Goal: Information Seeking & Learning: Learn about a topic

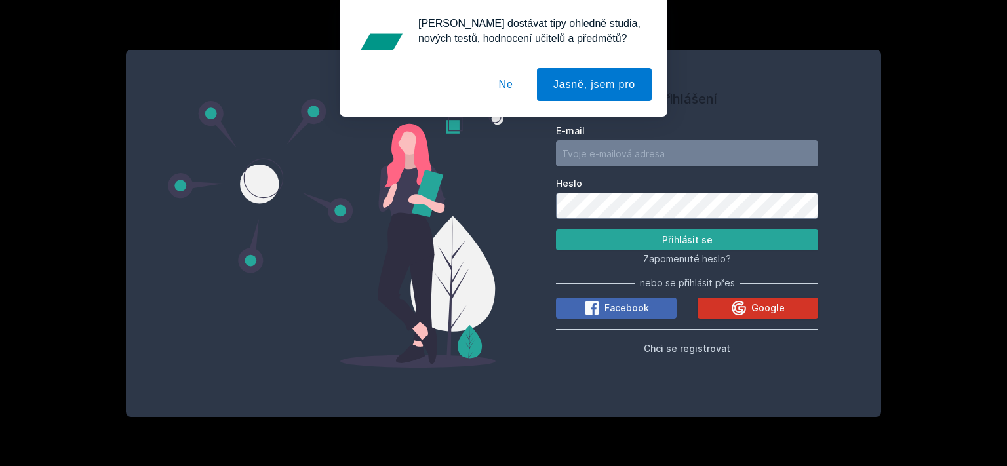
click at [704, 309] on button "Google" at bounding box center [757, 308] width 121 height 21
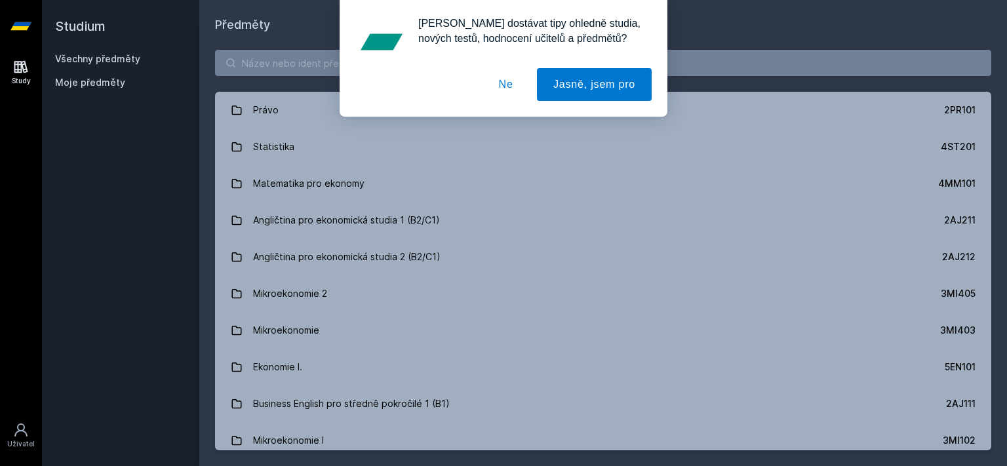
click at [509, 83] on button "Ne" at bounding box center [505, 84] width 47 height 33
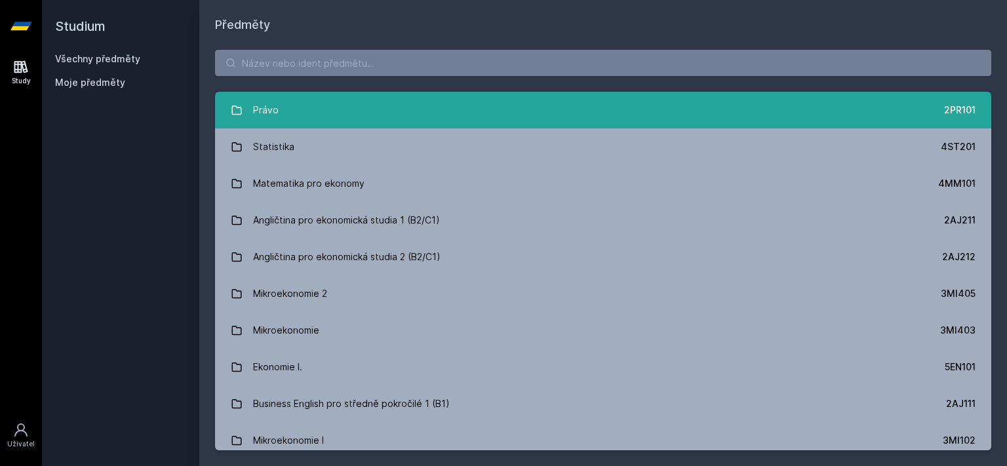
click at [460, 121] on link "Právo 2PR101" at bounding box center [603, 110] width 776 height 37
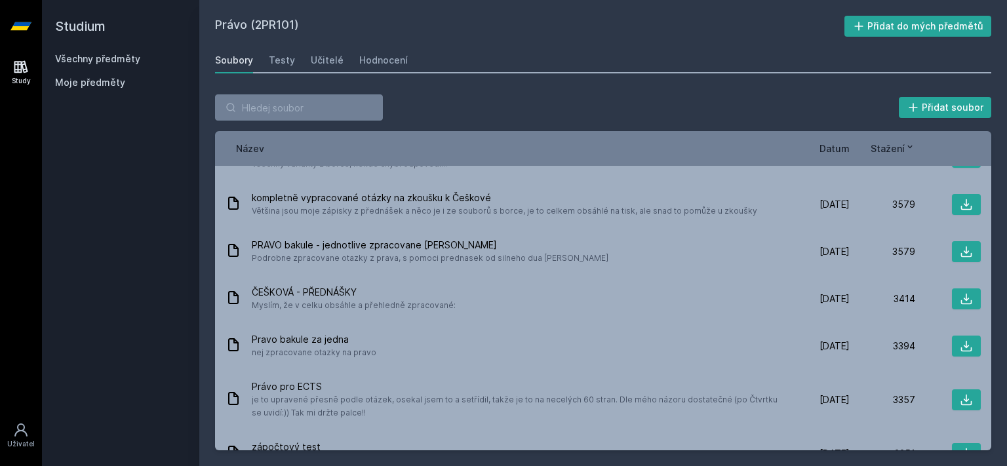
scroll to position [1011, 0]
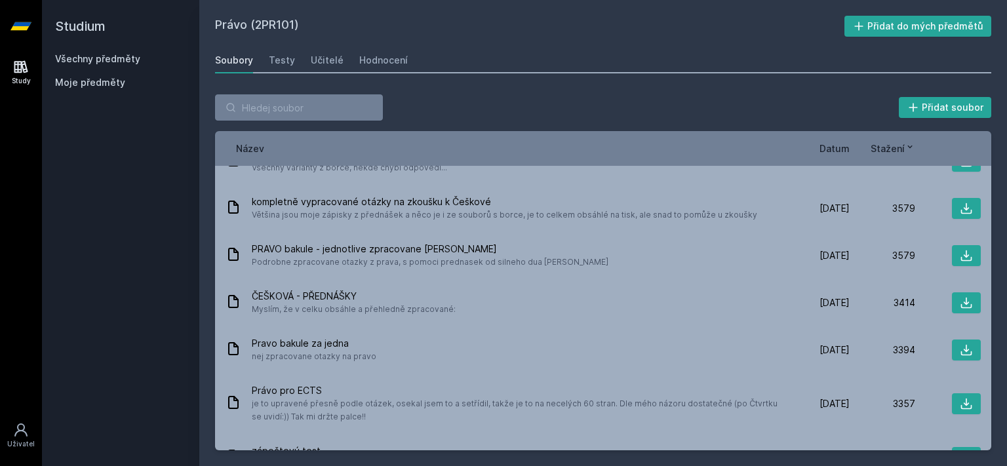
click at [836, 151] on span "Datum" at bounding box center [834, 149] width 30 height 14
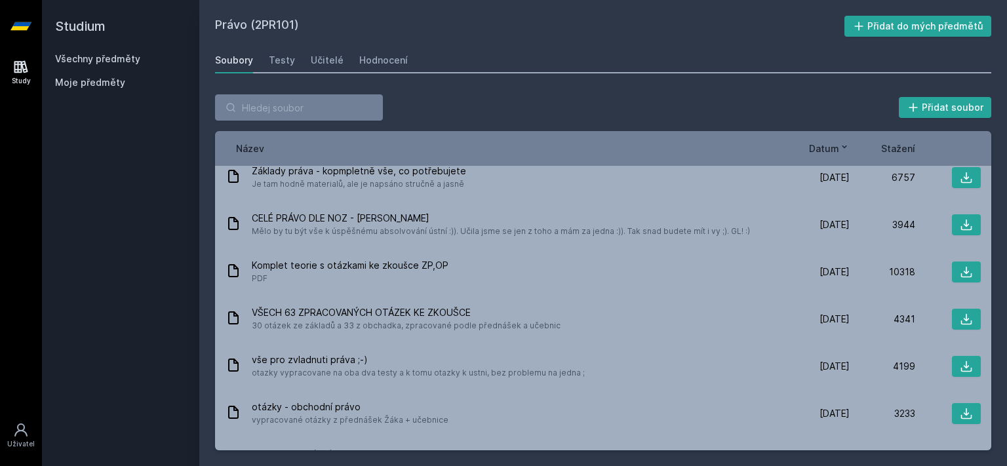
scroll to position [0, 0]
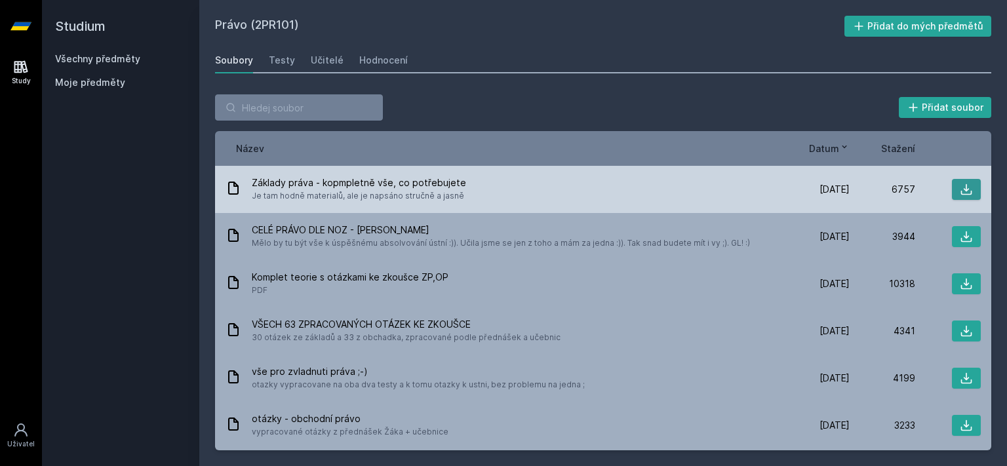
click at [960, 190] on icon at bounding box center [966, 189] width 13 height 13
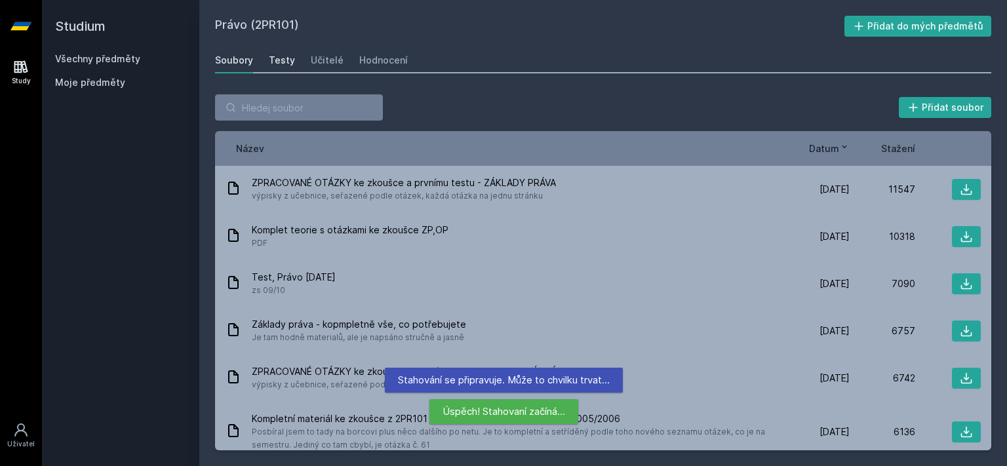
click at [280, 65] on div "Testy" at bounding box center [282, 60] width 26 height 13
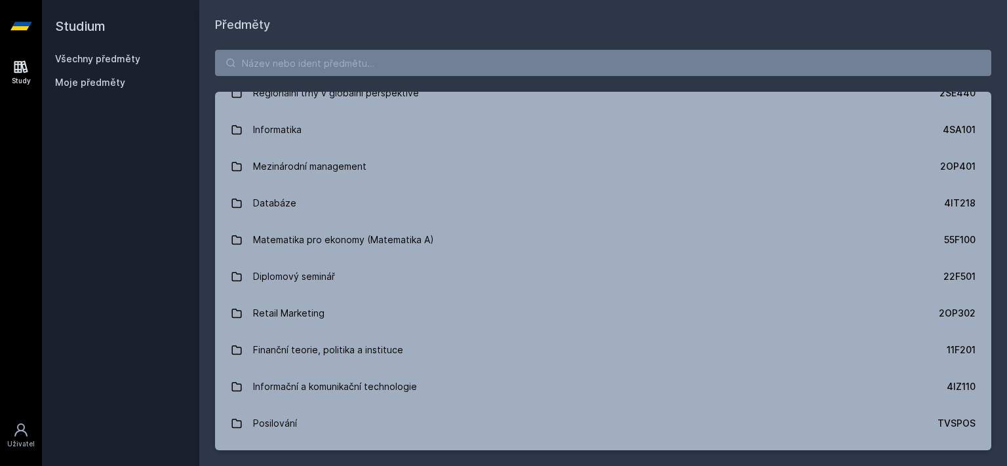
scroll to position [679, 0]
click at [344, 190] on link "Databáze 4IT218" at bounding box center [603, 202] width 776 height 37
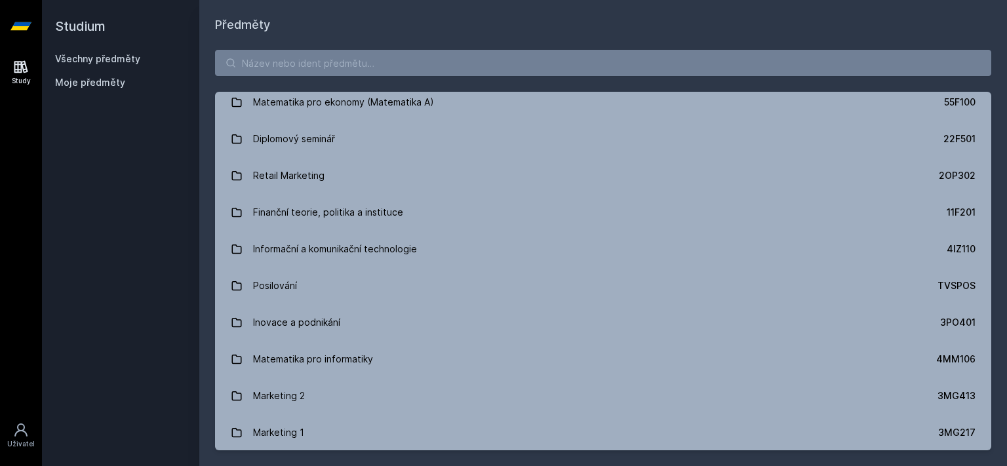
scroll to position [831, 0]
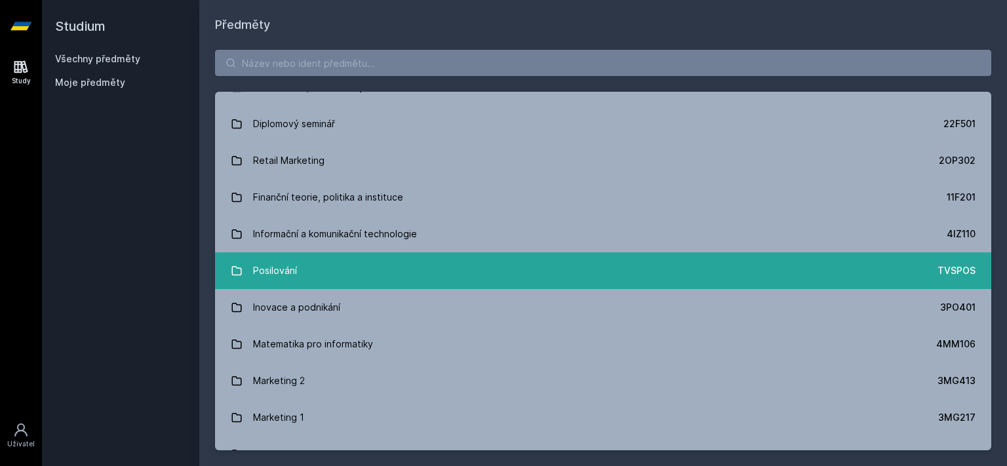
click at [433, 283] on link "Posilování TVSPOS" at bounding box center [603, 270] width 776 height 37
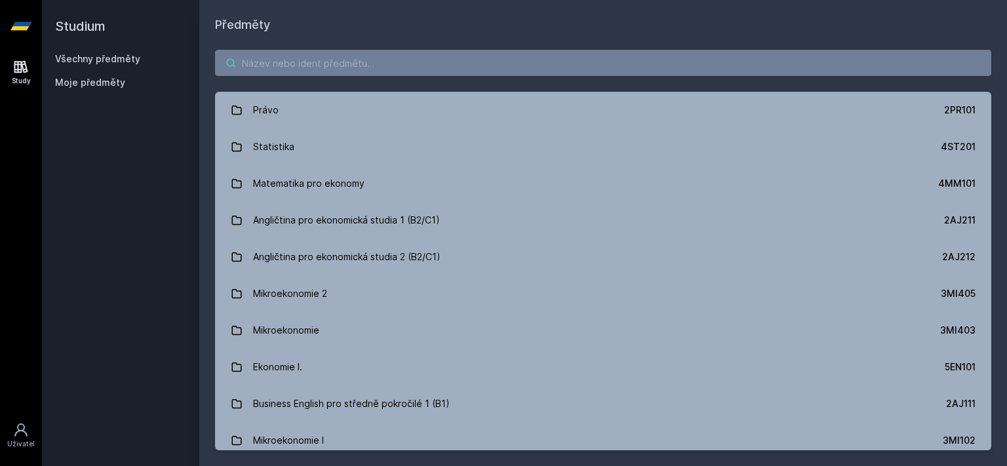
click at [389, 52] on input "search" at bounding box center [603, 63] width 776 height 26
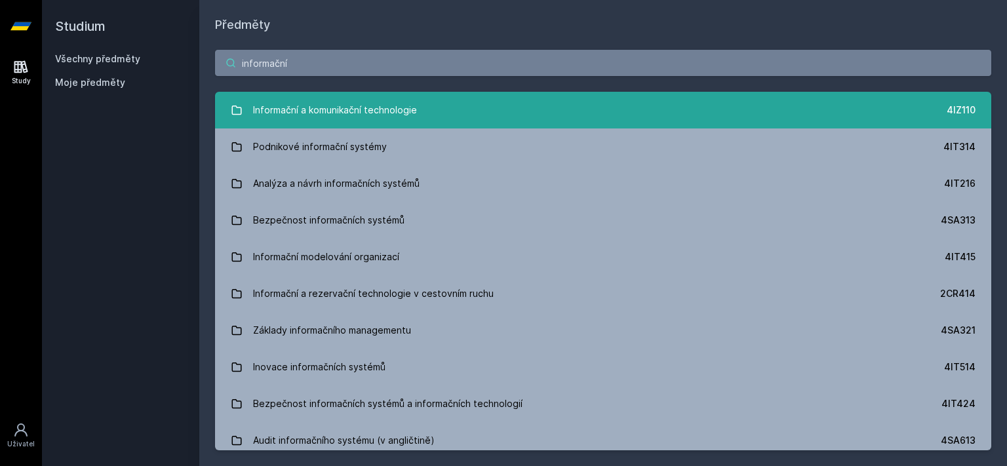
type input "informační"
click at [412, 111] on div "Informační a komunikační technologie" at bounding box center [335, 110] width 164 height 26
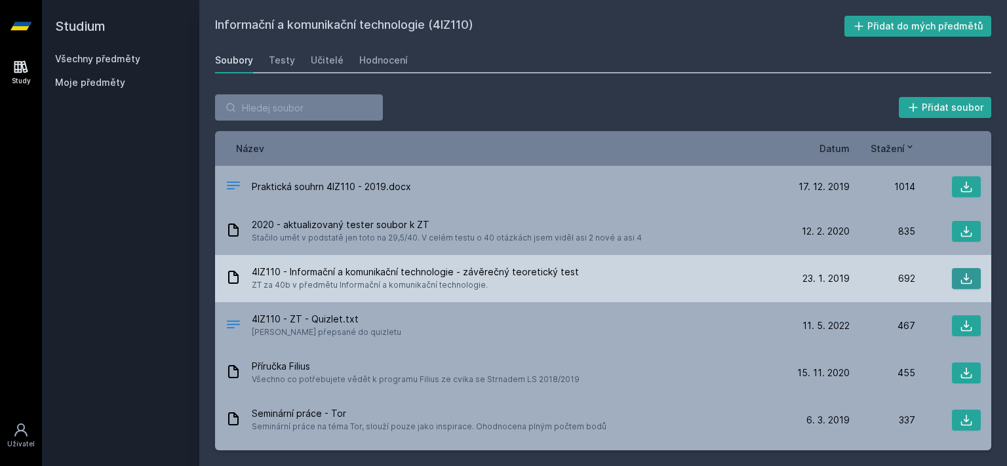
click at [961, 283] on icon at bounding box center [966, 278] width 11 height 11
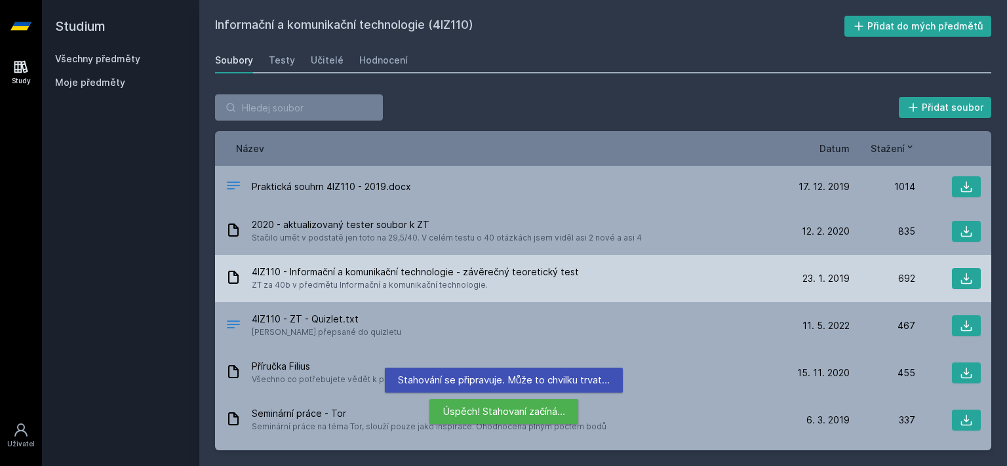
click at [493, 292] on div "4IZ110 - Informační a komunikační technologie - závěrečný teoretický test ZT za…" at bounding box center [603, 278] width 776 height 47
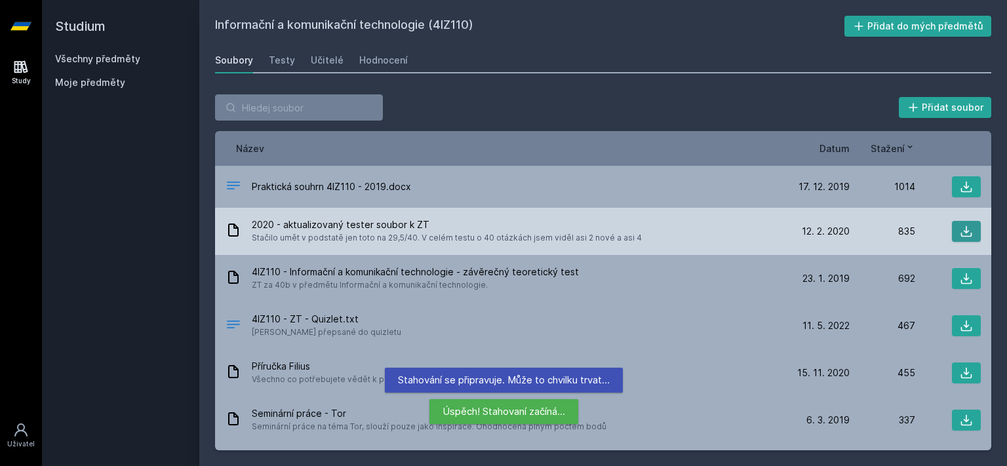
click at [952, 227] on button at bounding box center [966, 231] width 29 height 21
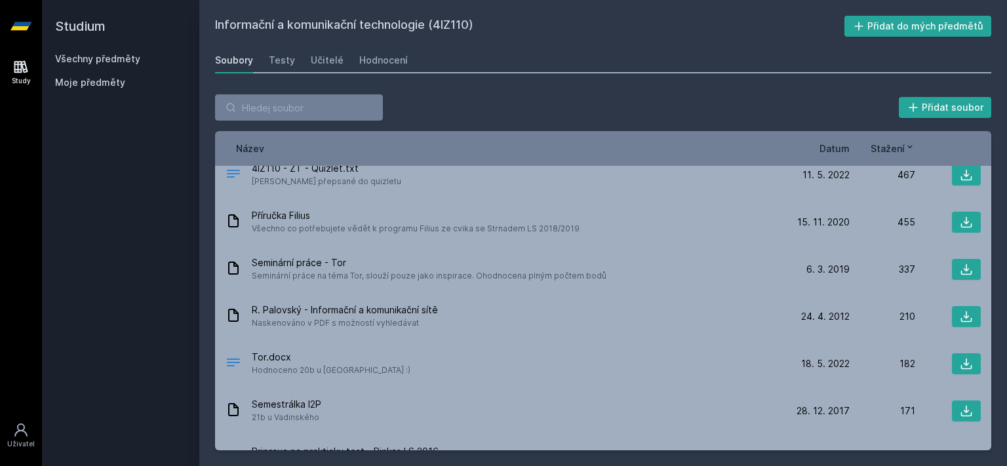
scroll to position [226, 0]
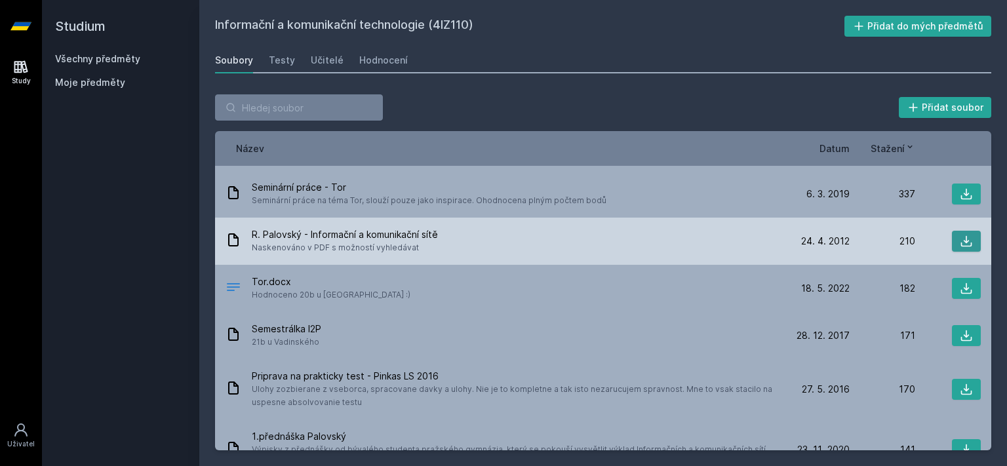
click at [962, 243] on icon at bounding box center [966, 241] width 13 height 13
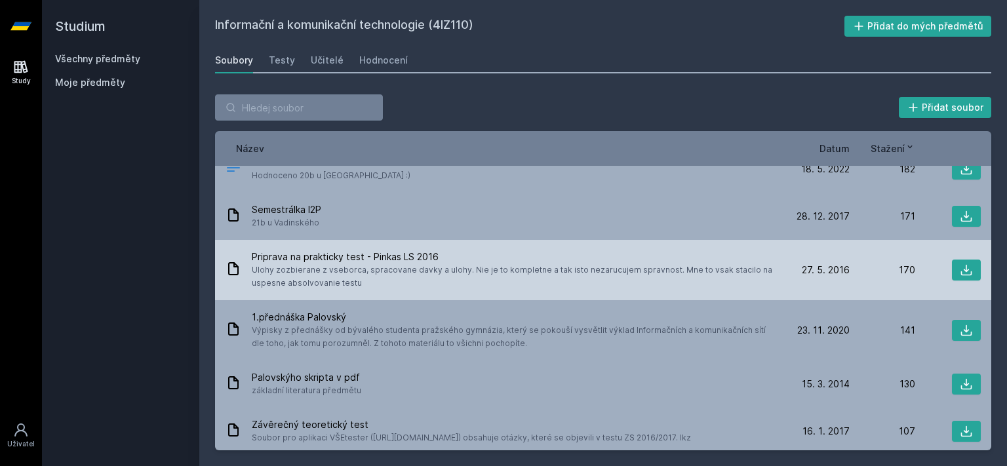
scroll to position [378, 0]
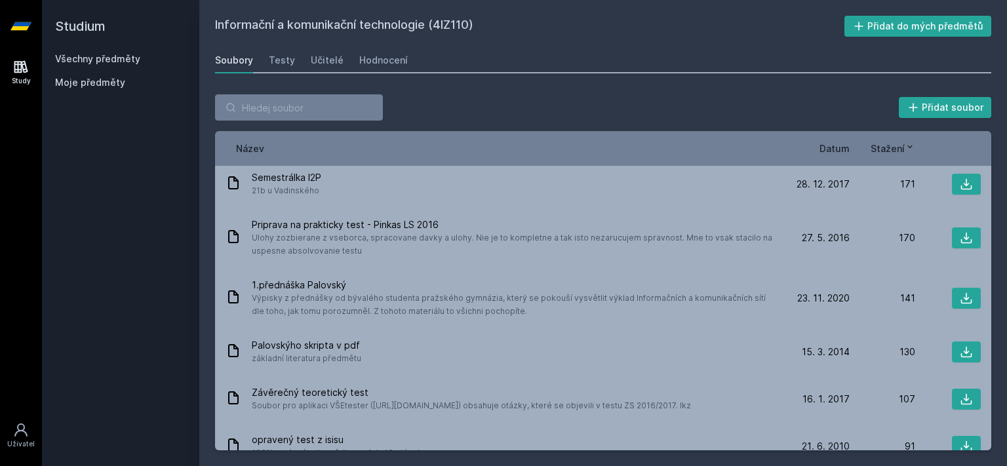
click at [850, 146] on div "Stažení" at bounding box center [883, 149] width 66 height 14
click at [836, 151] on span "Datum" at bounding box center [834, 149] width 30 height 14
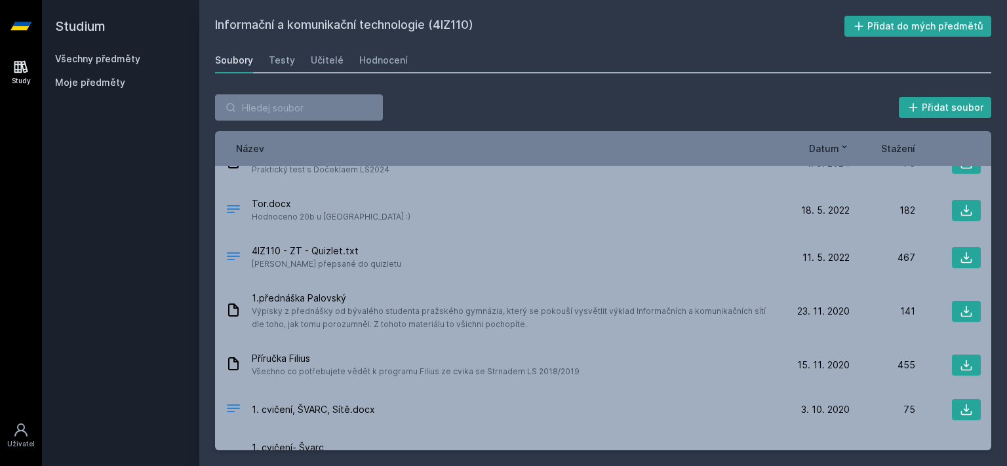
scroll to position [0, 0]
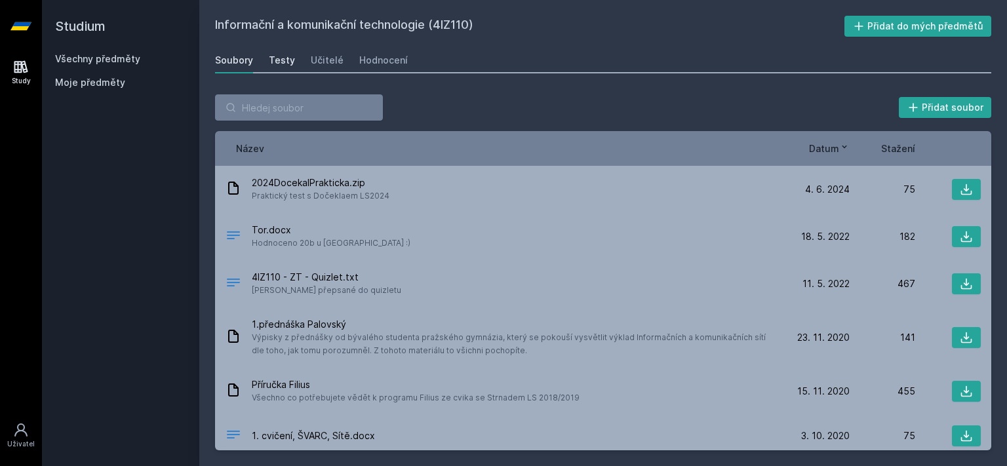
click at [281, 60] on div "Testy" at bounding box center [282, 60] width 26 height 13
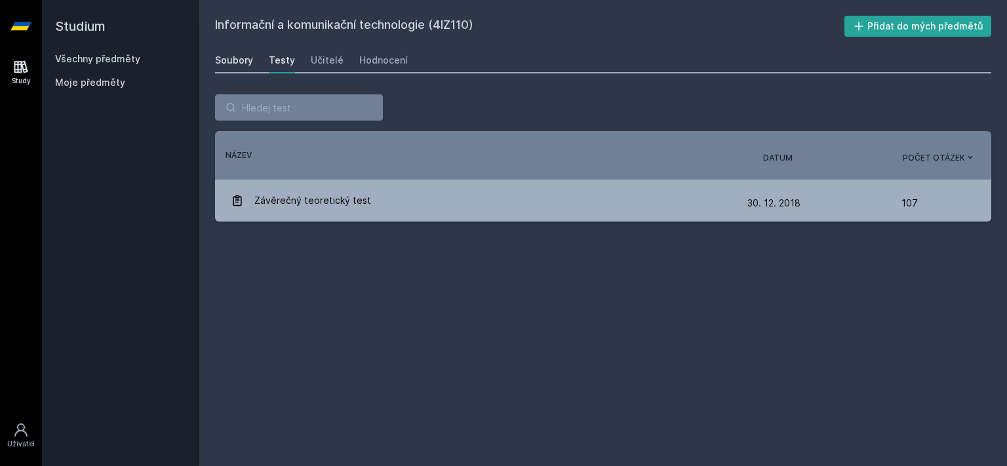
click at [231, 58] on div "Soubory" at bounding box center [234, 60] width 38 height 13
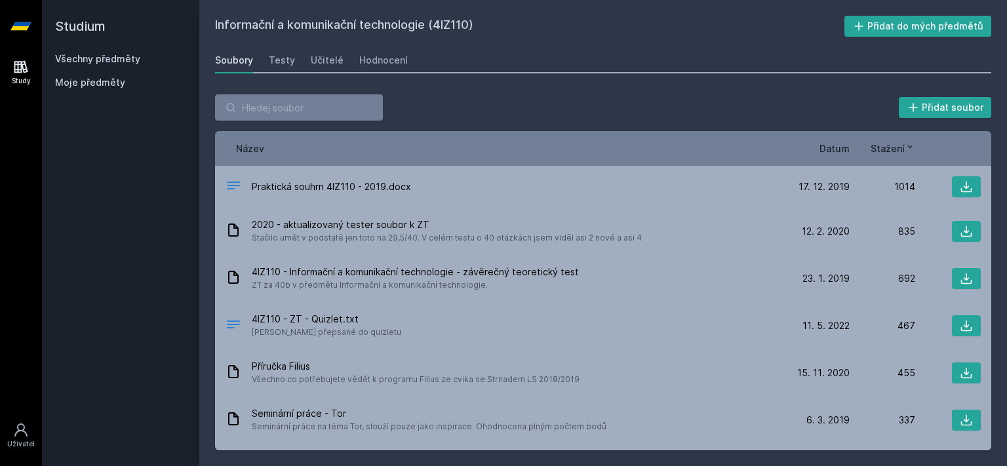
click at [298, 60] on div "Soubory Testy Učitelé Hodnocení" at bounding box center [603, 60] width 776 height 26
click at [290, 64] on div "Testy" at bounding box center [282, 60] width 26 height 13
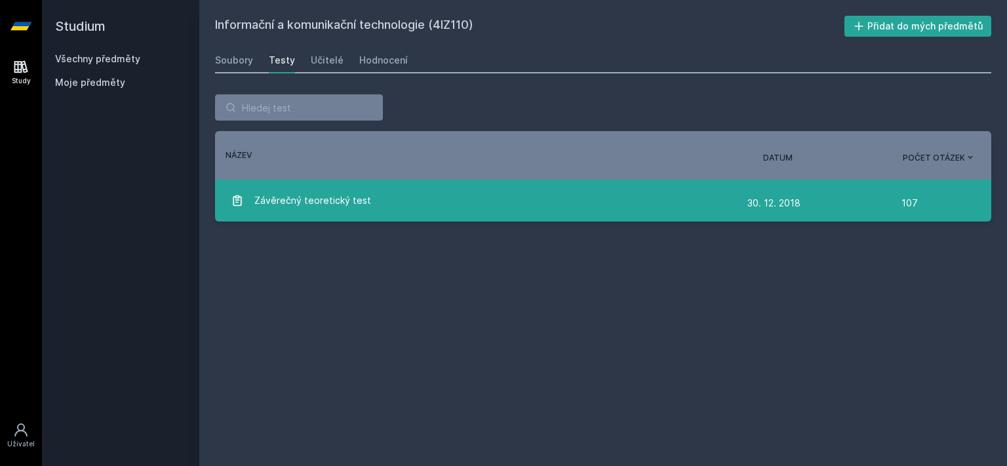
click at [342, 199] on span "Závěrečný teoretický test" at bounding box center [312, 200] width 117 height 26
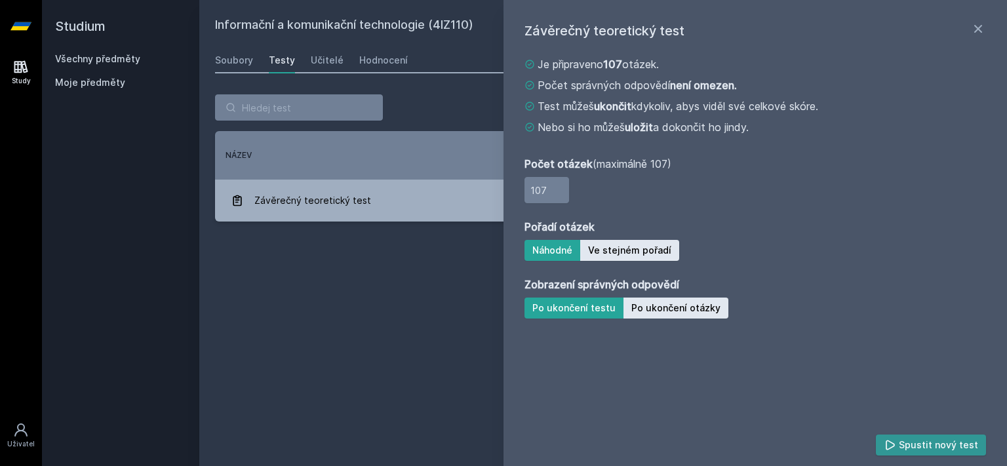
click at [903, 448] on button "Spustit nový test" at bounding box center [931, 445] width 111 height 21
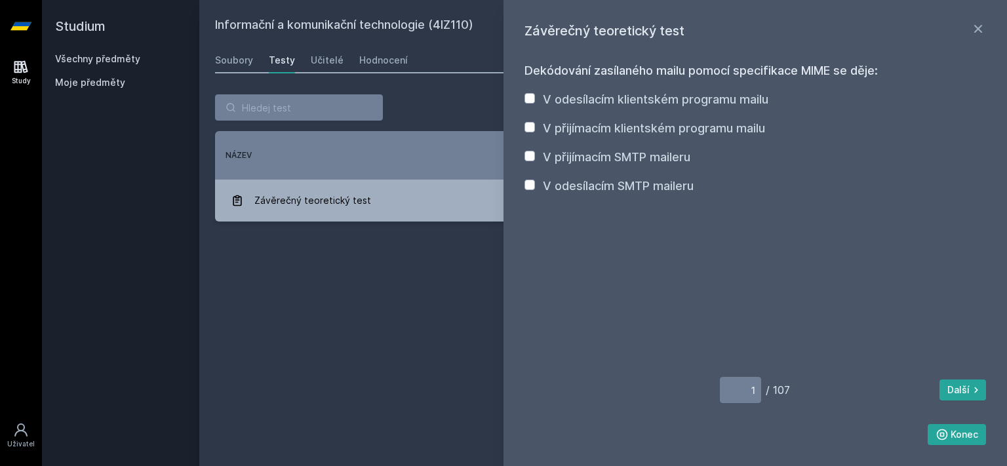
click at [273, 402] on div "Informační a komunikační technologie (4IZ110) Přidat do mých předmětů Soubory T…" at bounding box center [603, 233] width 776 height 435
click at [976, 29] on icon at bounding box center [978, 29] width 16 height 16
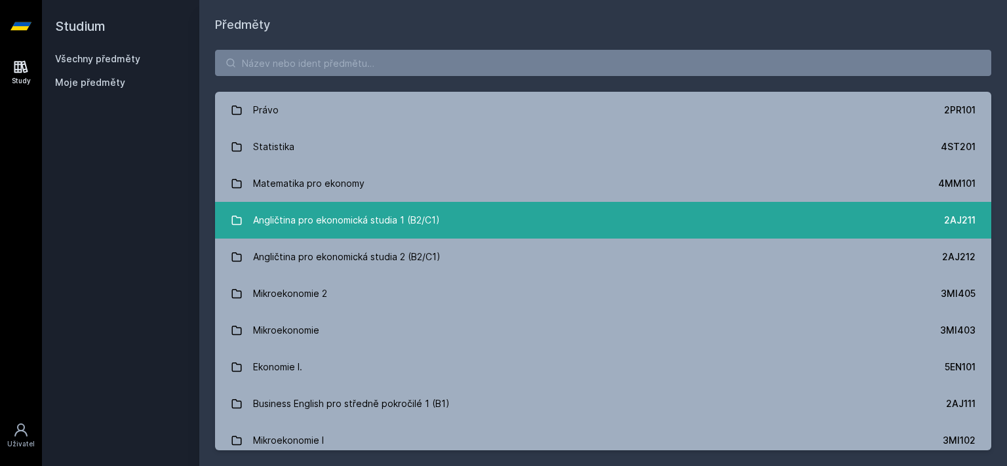
click at [359, 225] on div "Angličtina pro ekonomická studia 1 (B2/C1)" at bounding box center [346, 220] width 187 height 26
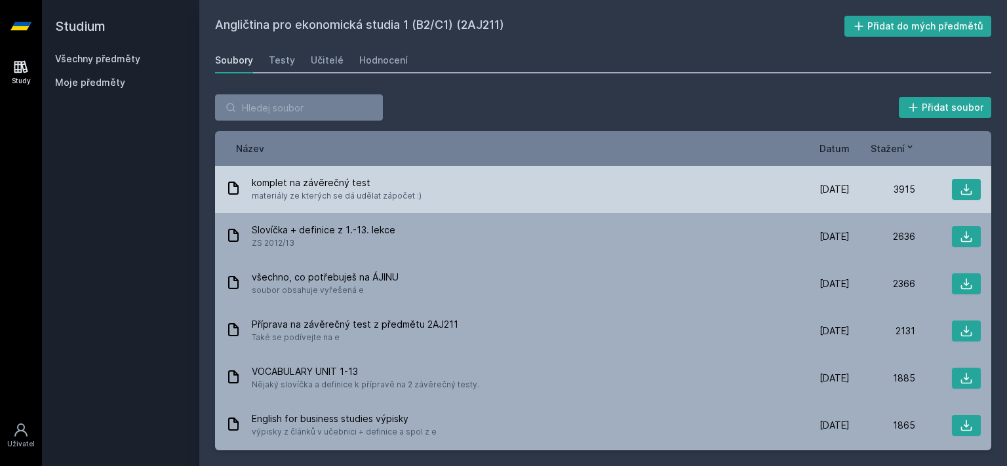
click at [361, 184] on span "komplet na závěrečný test" at bounding box center [337, 182] width 170 height 13
click at [969, 185] on button at bounding box center [966, 189] width 29 height 21
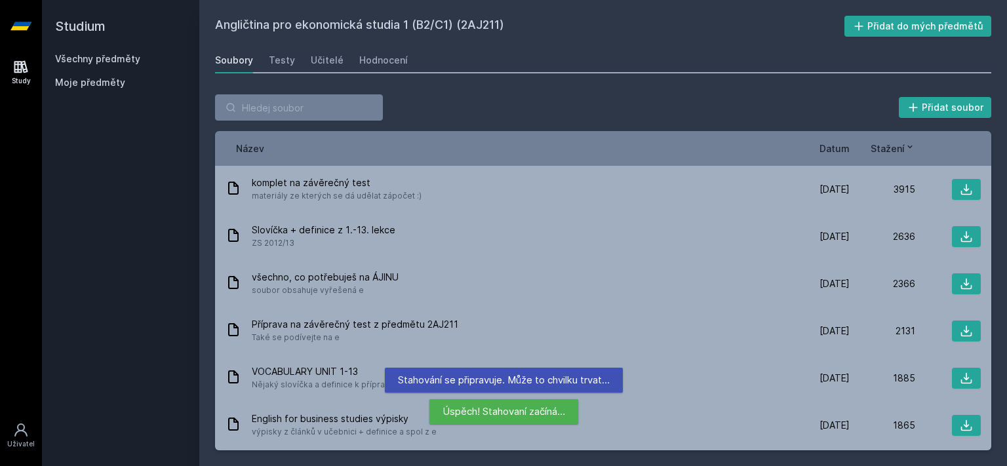
click at [880, 118] on div "Přidat soubor" at bounding box center [603, 107] width 776 height 26
click at [844, 151] on span "Datum" at bounding box center [834, 149] width 30 height 14
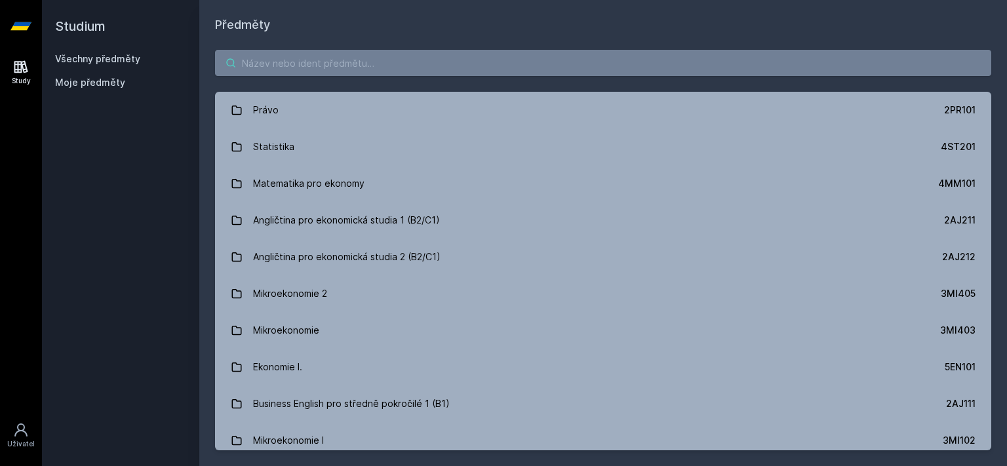
click at [564, 58] on input "search" at bounding box center [603, 63] width 776 height 26
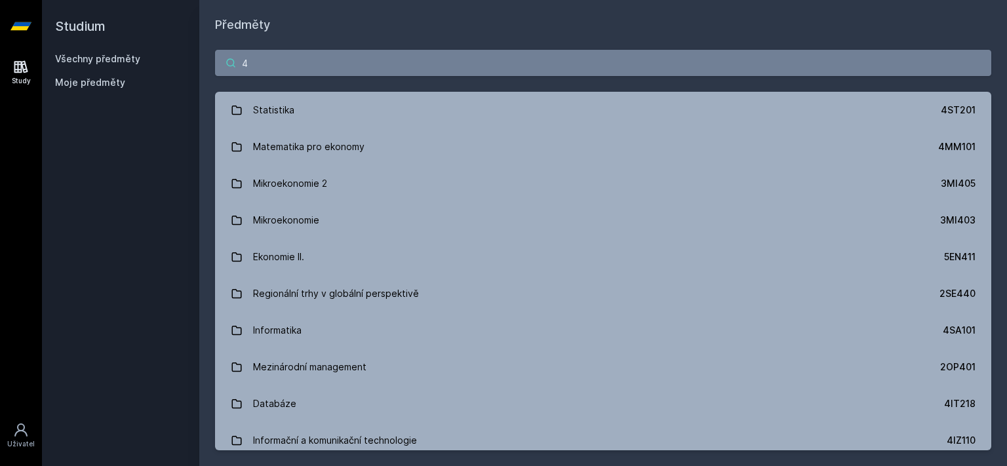
type input "4"
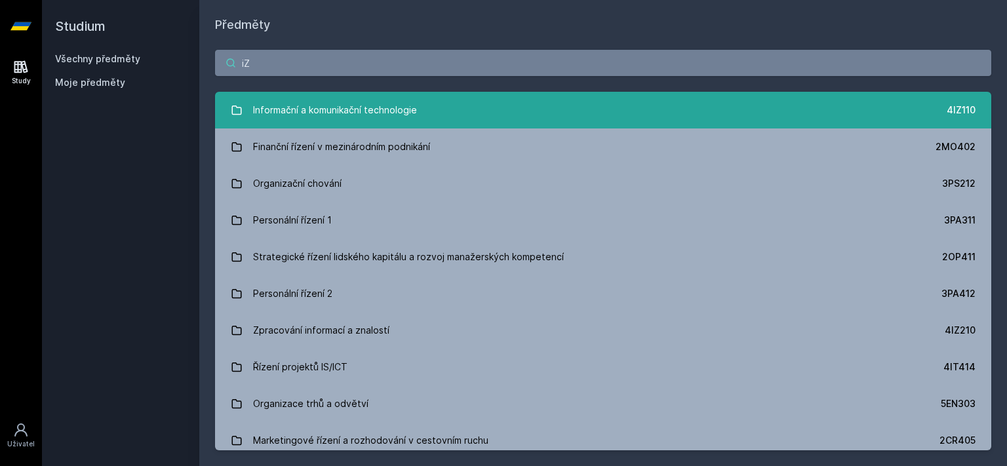
type input "iZ"
click at [452, 108] on link "Informační a komunikační technologie 4IZ110" at bounding box center [603, 110] width 776 height 37
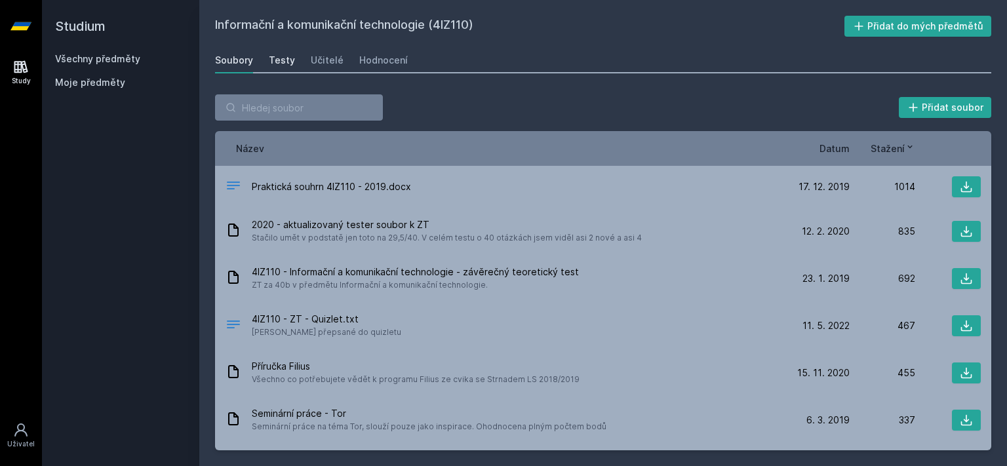
click at [279, 60] on div "Testy" at bounding box center [282, 60] width 26 height 13
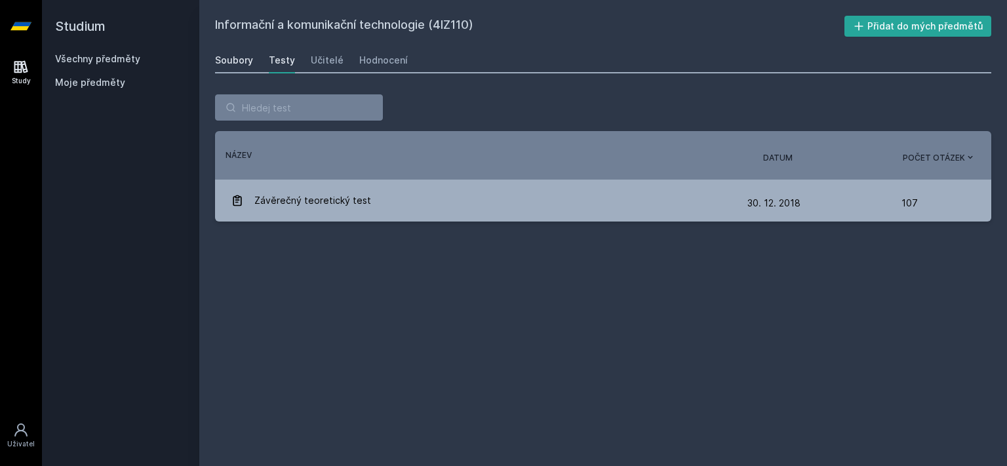
click at [244, 62] on div "Soubory" at bounding box center [234, 60] width 38 height 13
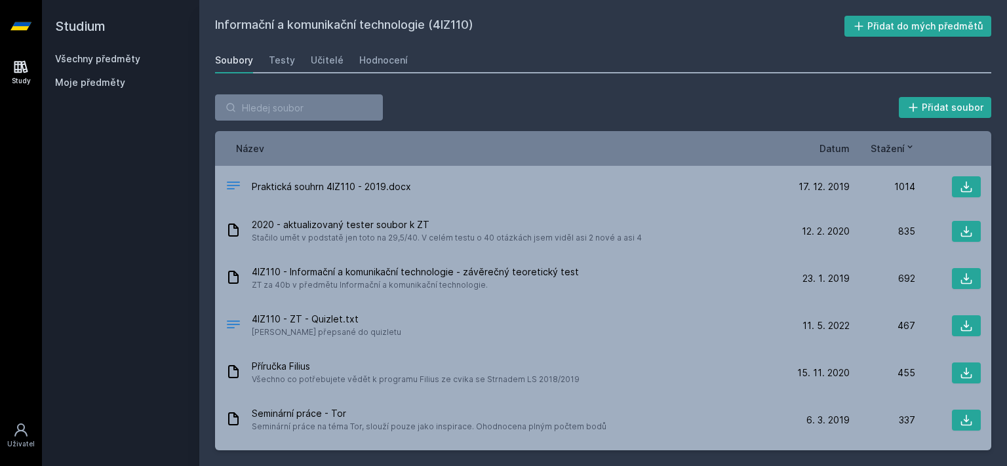
click at [829, 142] on span "Datum" at bounding box center [834, 149] width 30 height 14
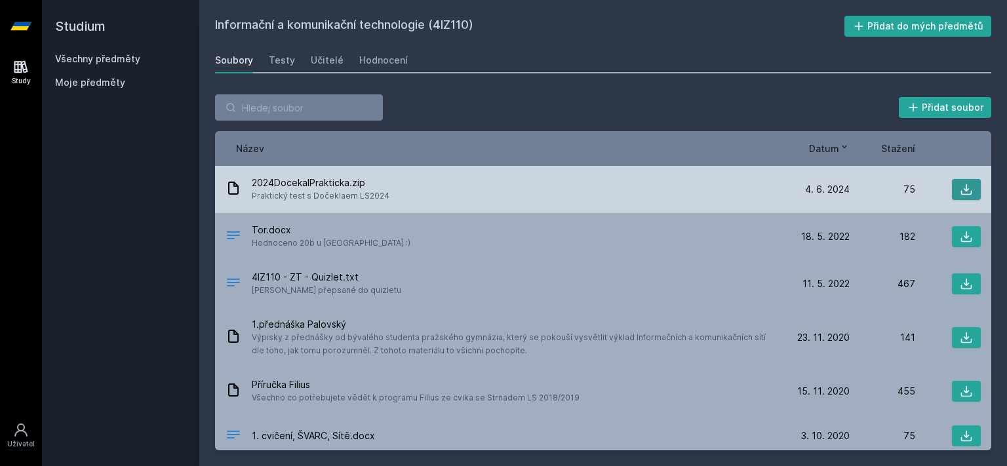
click at [964, 182] on button at bounding box center [966, 189] width 29 height 21
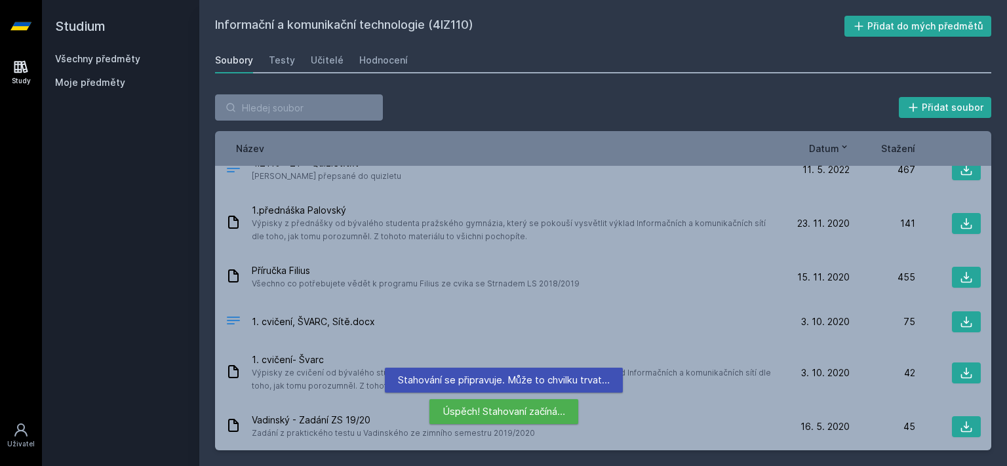
scroll to position [151, 0]
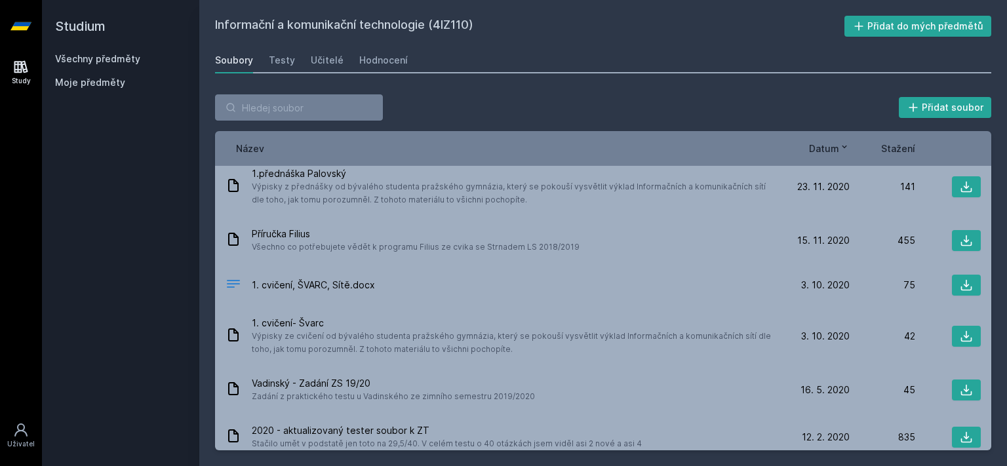
click at [534, 85] on div "Přidat soubor Řazení: Název Datum Stažení Název Datum Stažení 2024DocekalPrakti…" at bounding box center [603, 272] width 808 height 387
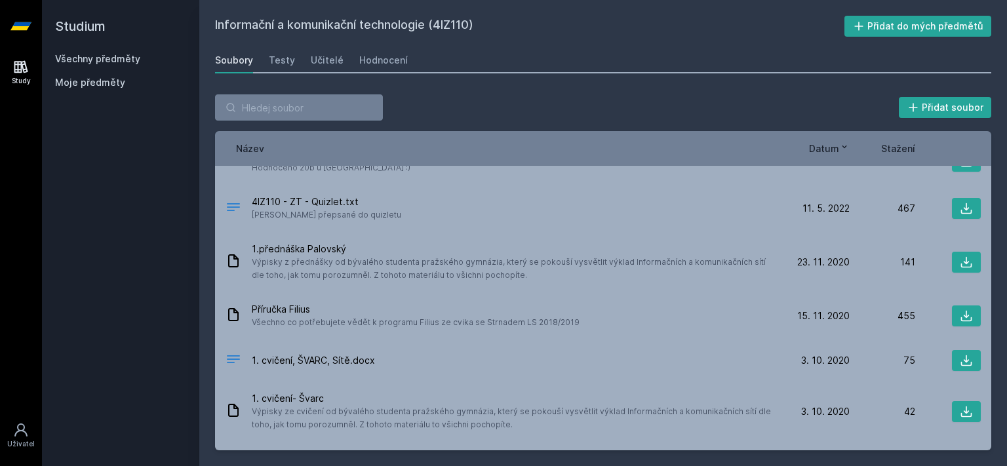
scroll to position [0, 0]
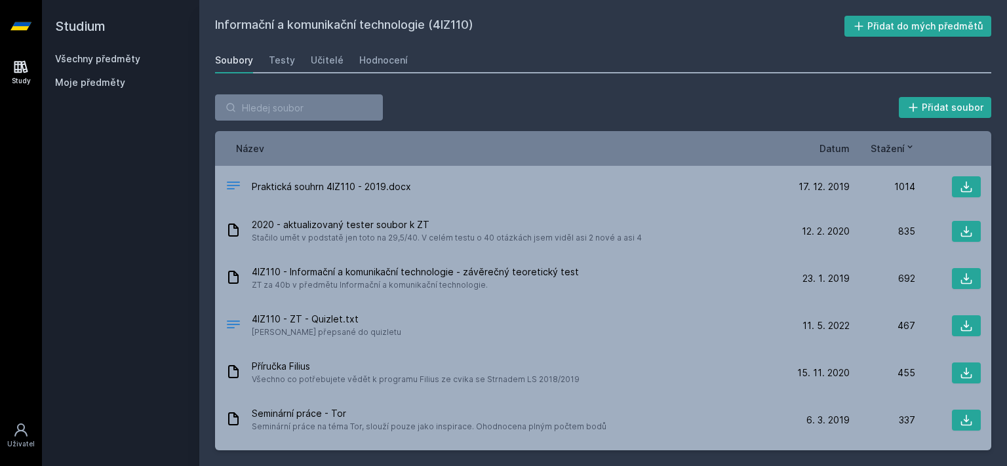
click at [319, 72] on div "Soubory Testy Učitelé Hodnocení" at bounding box center [603, 60] width 776 height 26
click at [370, 54] on link "Hodnocení" at bounding box center [383, 60] width 49 height 26
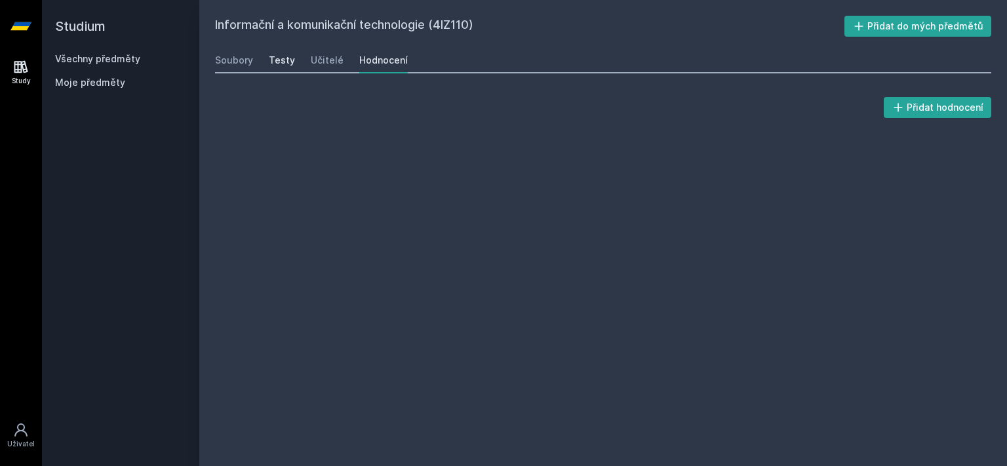
click at [290, 54] on div "Testy" at bounding box center [282, 60] width 26 height 13
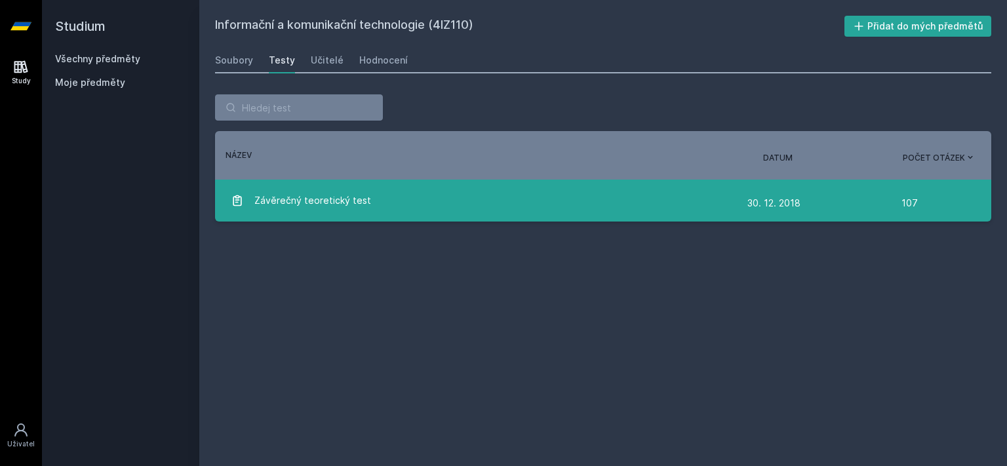
click at [460, 202] on div "Závěrečný teoretický test" at bounding box center [489, 200] width 517 height 26
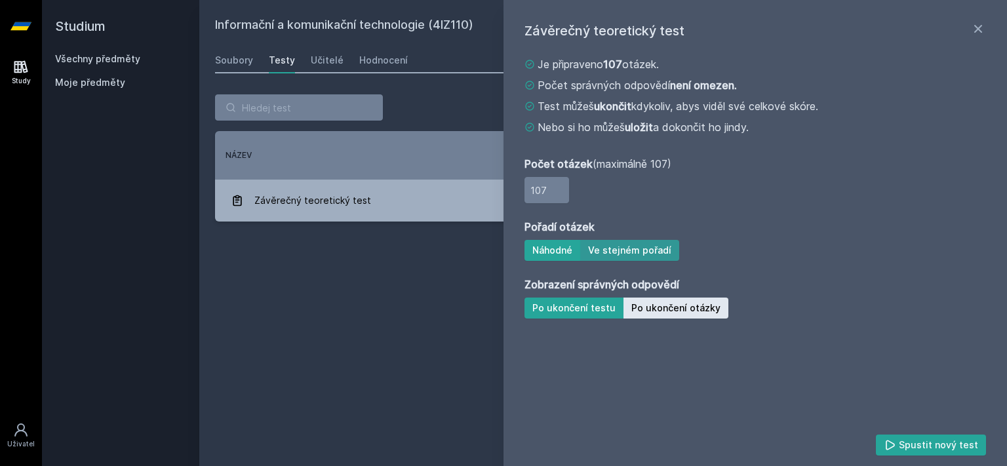
click at [631, 252] on button "Ve stejném pořadí" at bounding box center [629, 250] width 99 height 21
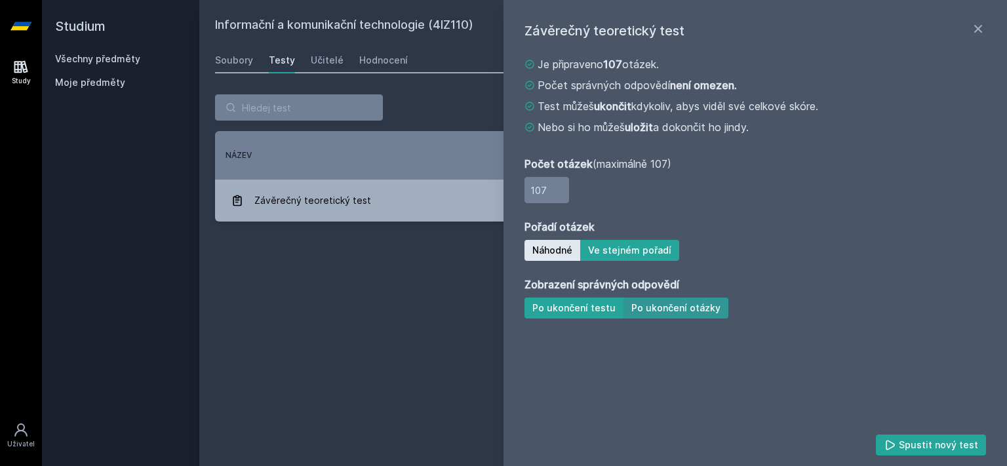
click at [686, 311] on button "Po ukončení otázky" at bounding box center [675, 308] width 105 height 21
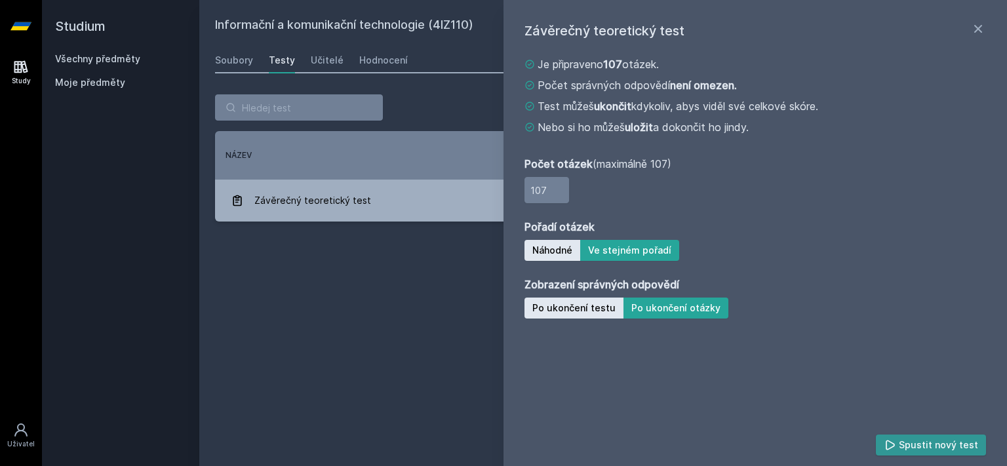
click at [909, 442] on button "Spustit nový test" at bounding box center [931, 445] width 111 height 21
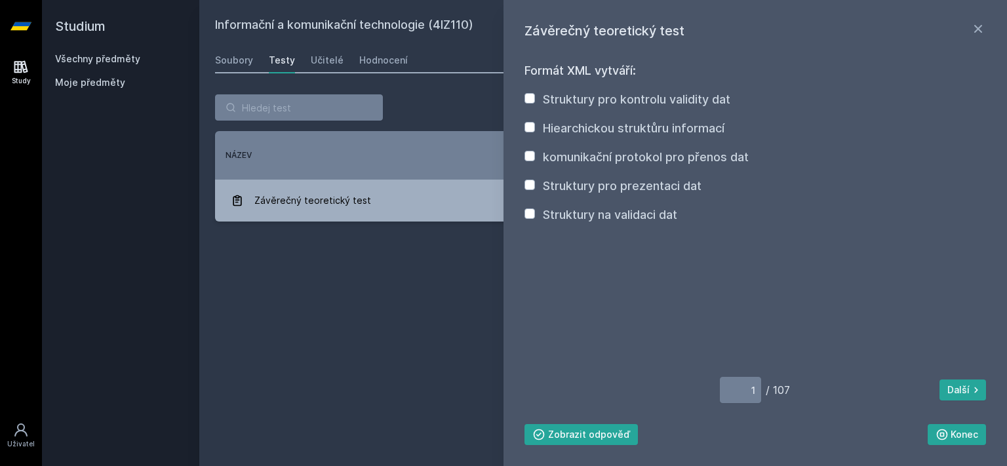
click at [471, 227] on div "Závěrečný teoretický test Formát XML vytváří: Struktury pro kontrolu validity d…" at bounding box center [603, 158] width 808 height 159
click at [975, 26] on icon at bounding box center [978, 29] width 8 height 8
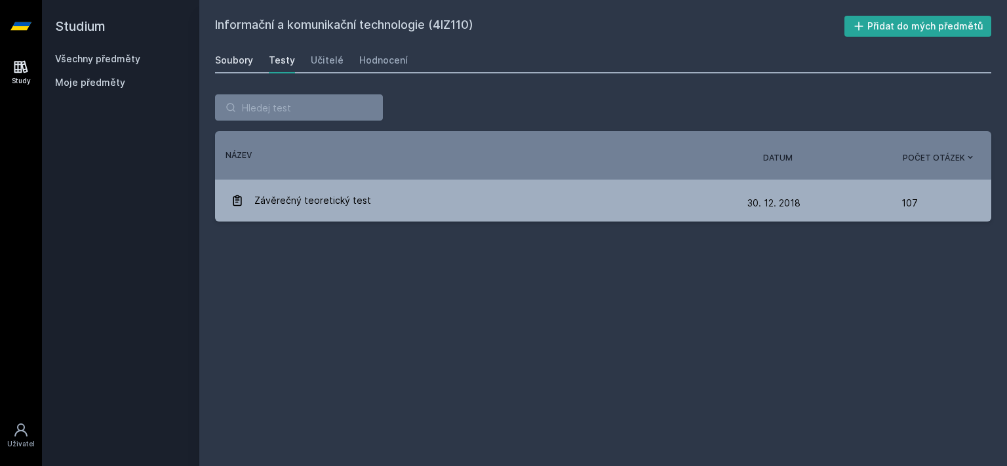
click at [224, 60] on div "Soubory" at bounding box center [234, 60] width 38 height 13
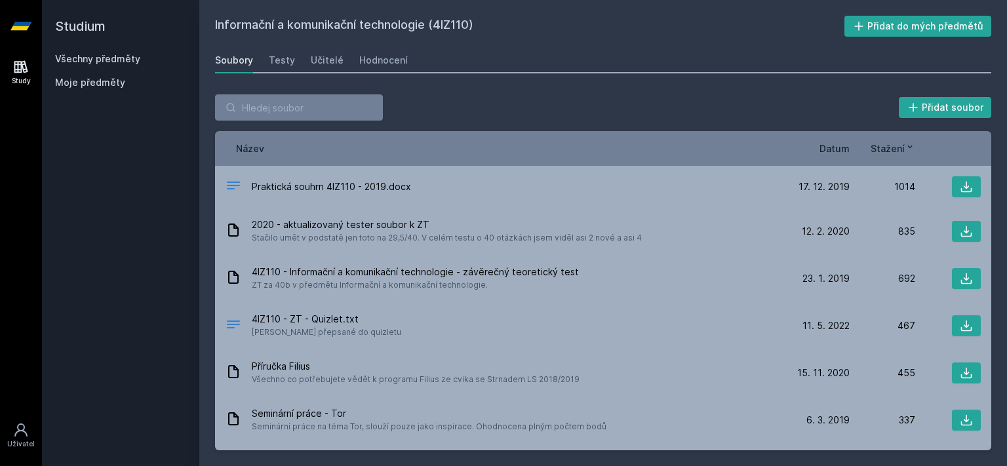
click at [851, 146] on div "Stažení" at bounding box center [883, 149] width 66 height 14
click at [835, 156] on div "Název Datum Stažení" at bounding box center [603, 148] width 776 height 35
click at [835, 151] on span "Datum" at bounding box center [834, 149] width 30 height 14
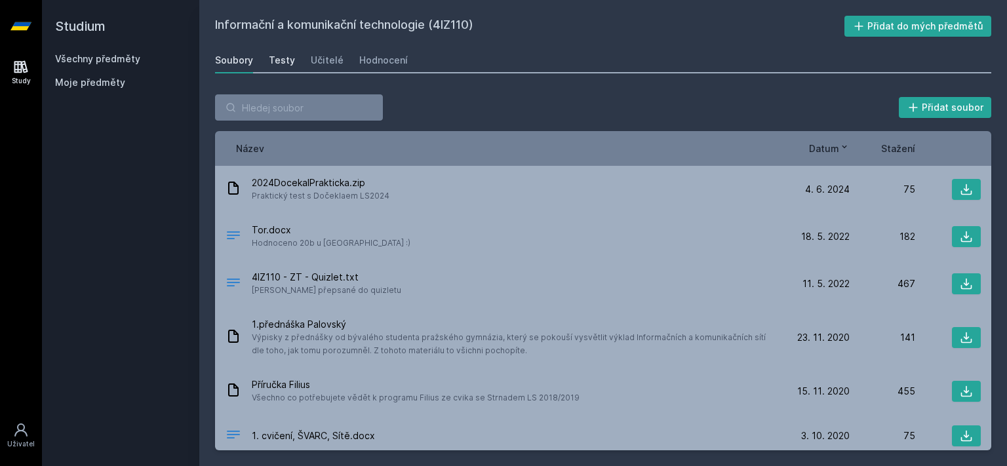
click at [292, 65] on div "Testy" at bounding box center [282, 60] width 26 height 13
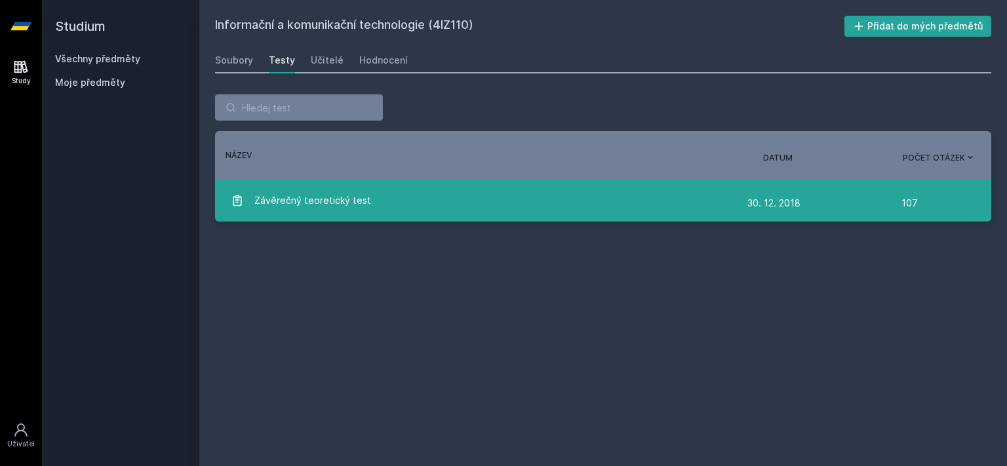
click at [358, 203] on span "Závěrečný teoretický test" at bounding box center [312, 200] width 117 height 26
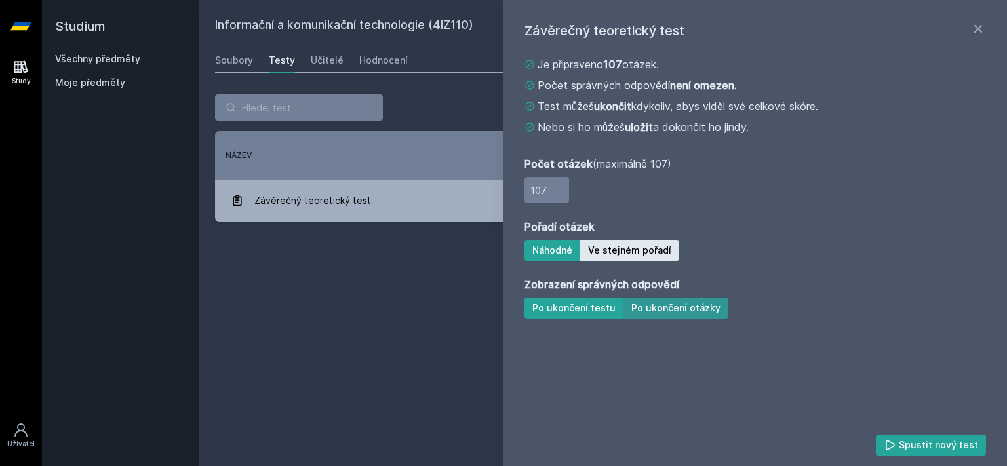
click at [673, 307] on button "Po ukončení otázky" at bounding box center [675, 308] width 105 height 21
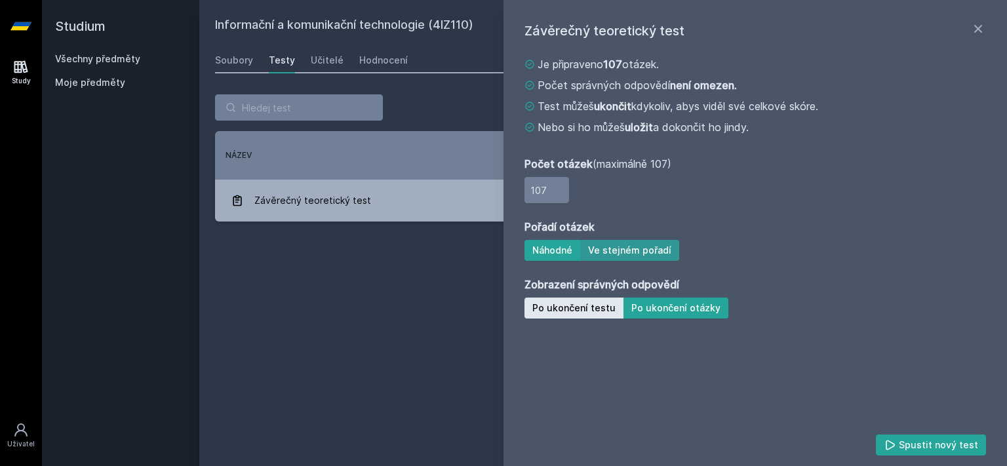
click at [636, 249] on button "Ve stejném pořadí" at bounding box center [629, 250] width 99 height 21
click at [949, 455] on button "Spustit nový test" at bounding box center [931, 445] width 111 height 21
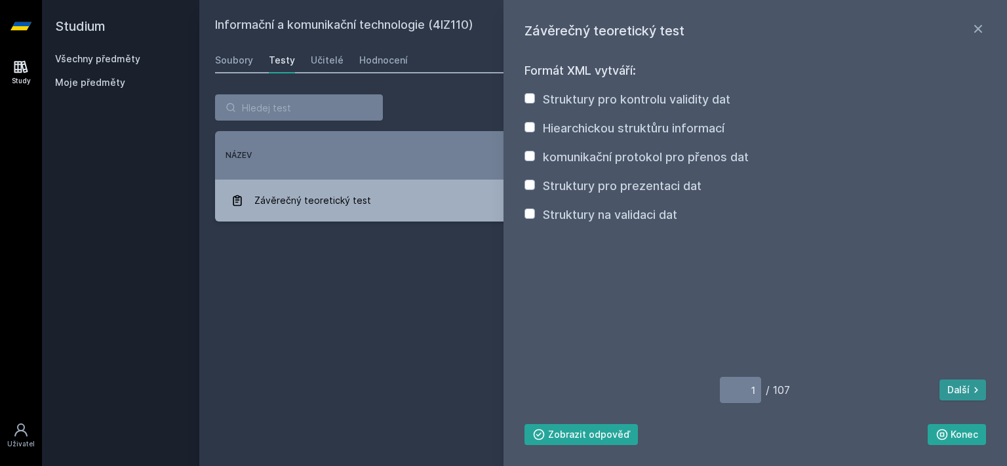
click at [964, 392] on button "Další" at bounding box center [962, 390] width 47 height 21
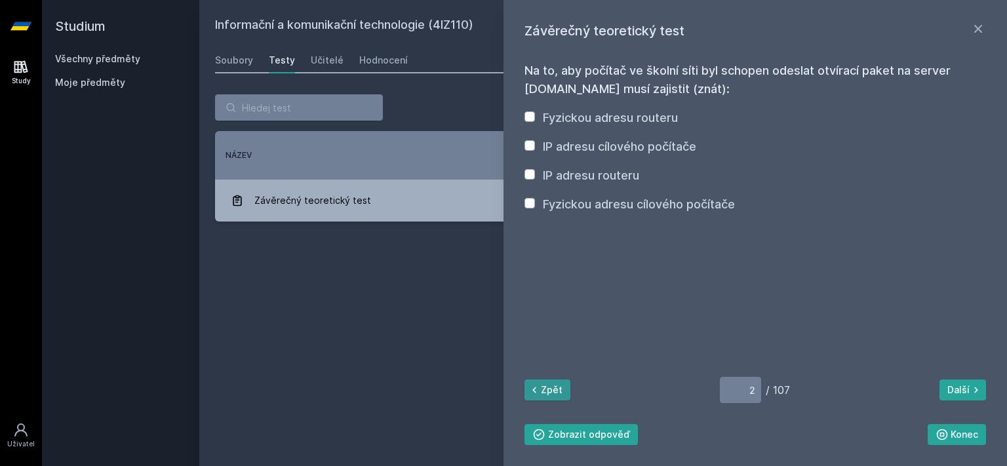
click at [557, 398] on button "Zpět" at bounding box center [547, 390] width 46 height 21
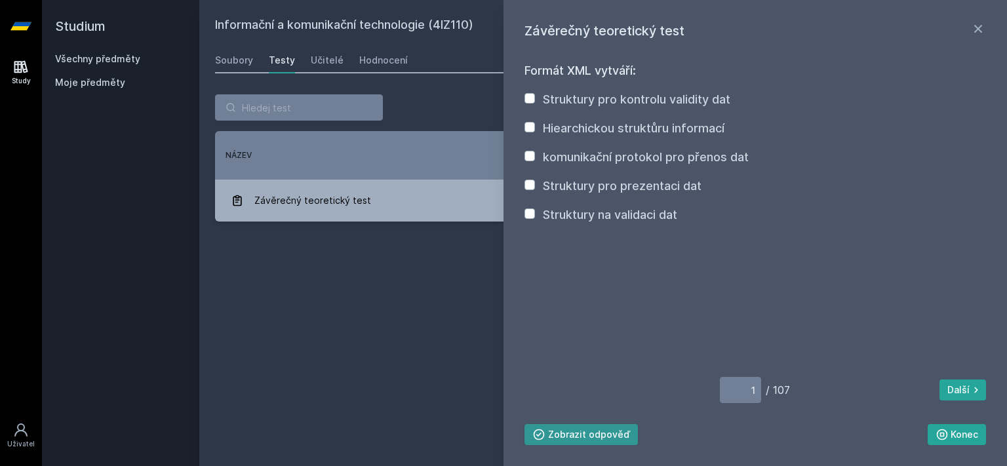
click at [580, 440] on button "Zobrazit odpověď" at bounding box center [580, 434] width 113 height 21
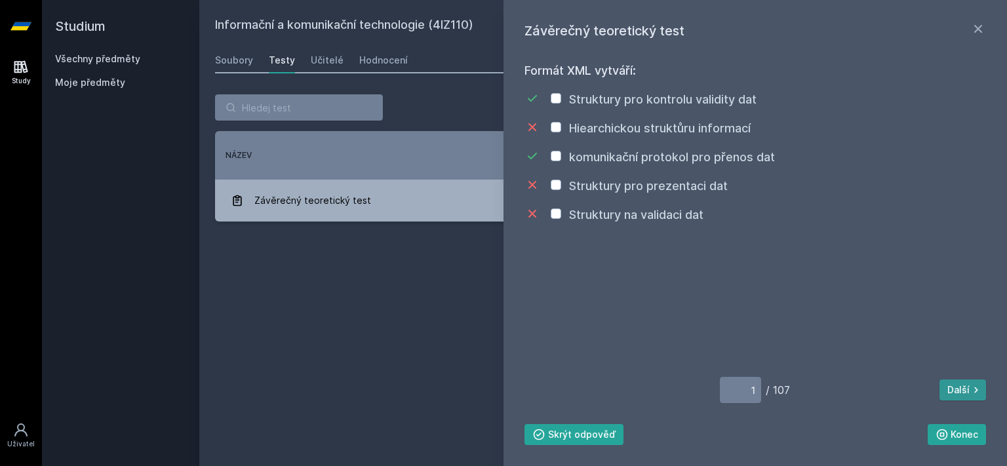
click at [964, 395] on button "Další" at bounding box center [962, 390] width 47 height 21
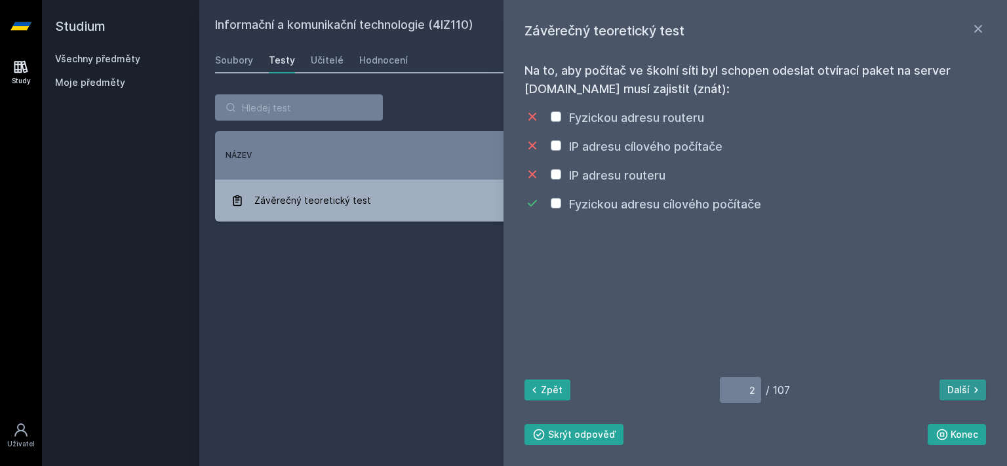
click at [970, 387] on icon at bounding box center [975, 389] width 13 height 13
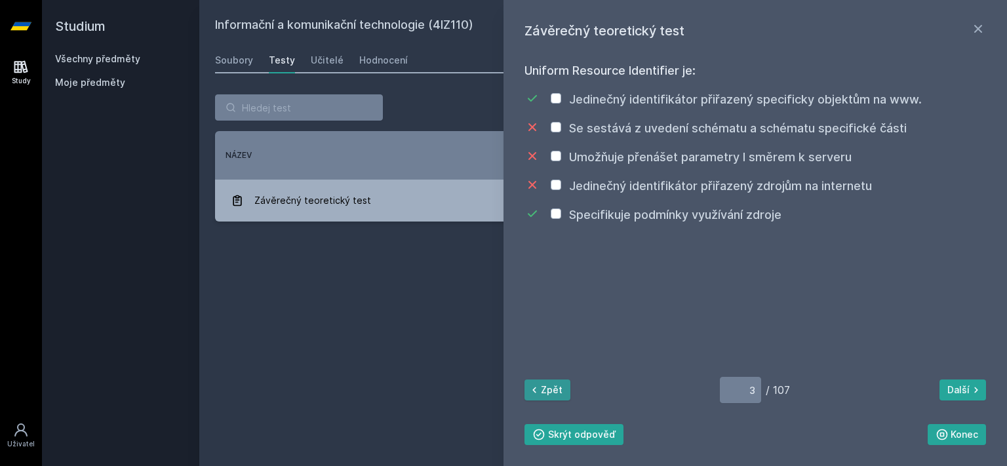
click at [560, 383] on button "Zpět" at bounding box center [547, 390] width 46 height 21
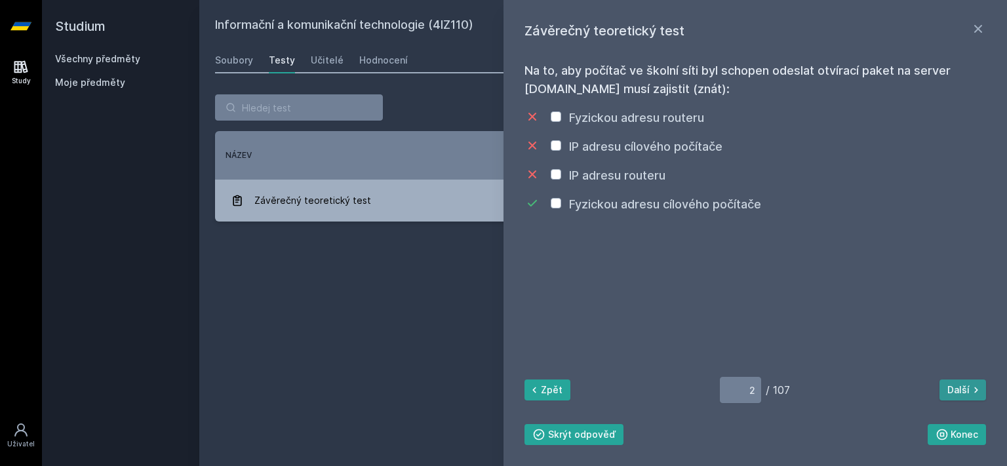
click at [953, 395] on button "Další" at bounding box center [962, 390] width 47 height 21
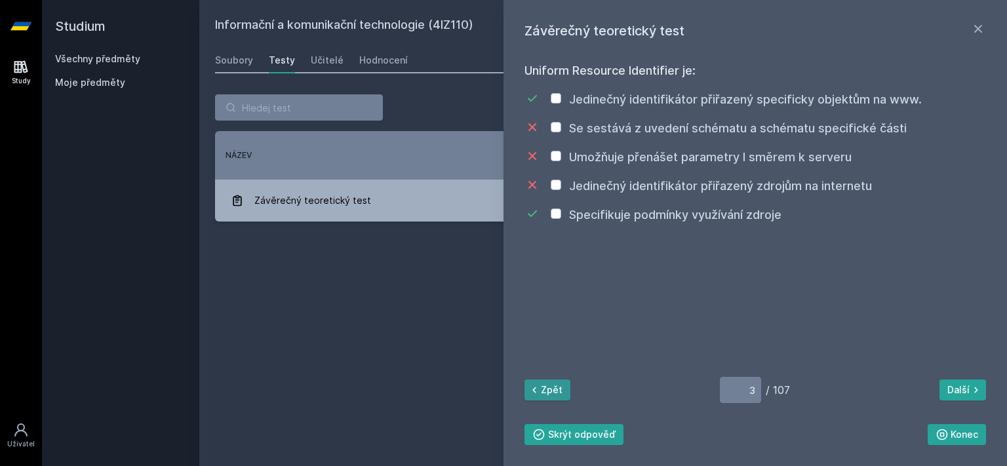
click at [550, 398] on button "Zpět" at bounding box center [547, 390] width 46 height 21
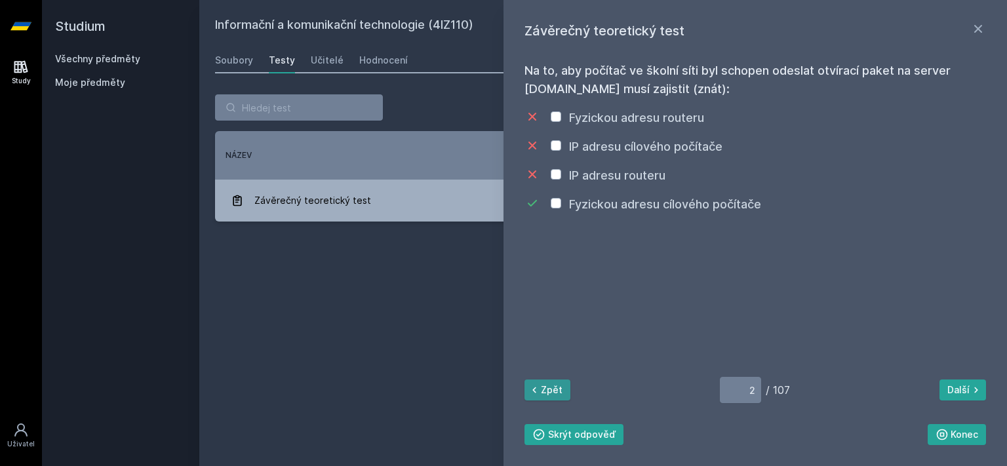
click at [550, 398] on button "Zpět" at bounding box center [547, 390] width 46 height 21
type input "1"
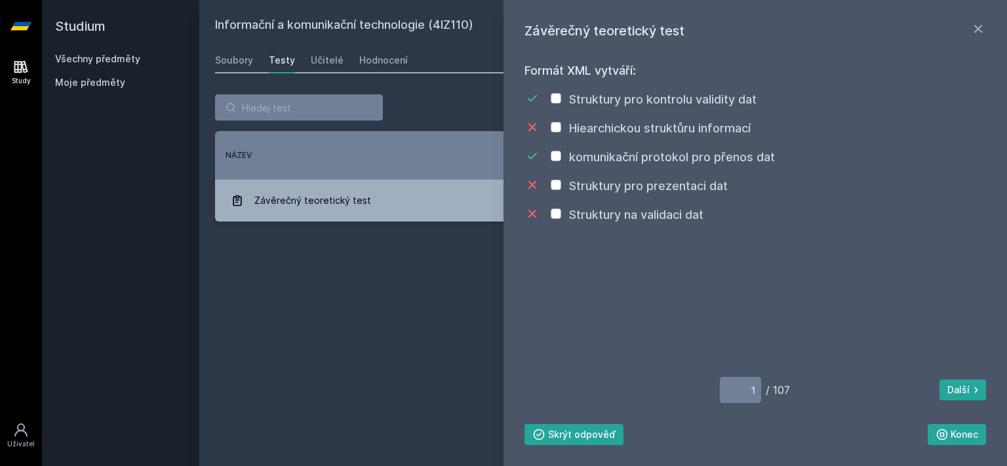
click at [428, 288] on div "Informační a komunikační technologie (4IZ110) Přidat do mých předmětů Soubory T…" at bounding box center [603, 233] width 776 height 435
click at [979, 28] on icon at bounding box center [978, 29] width 16 height 16
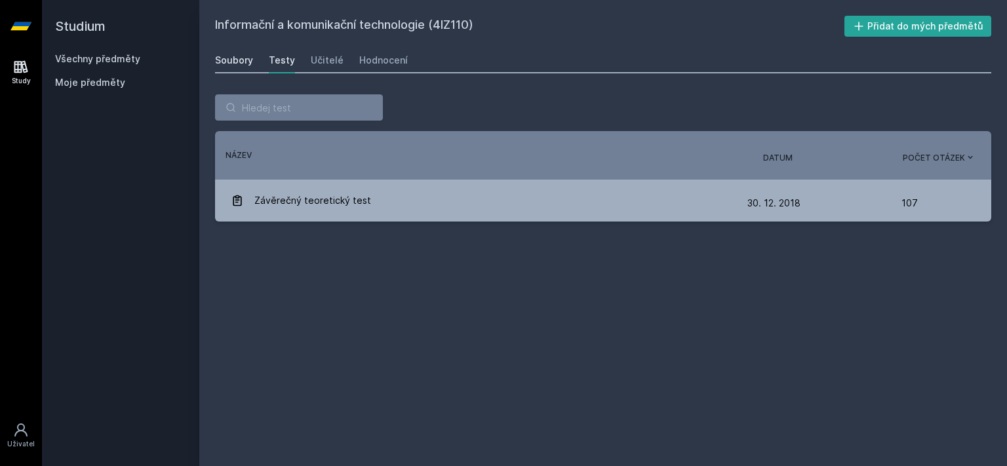
click at [246, 59] on div "Soubory" at bounding box center [234, 60] width 38 height 13
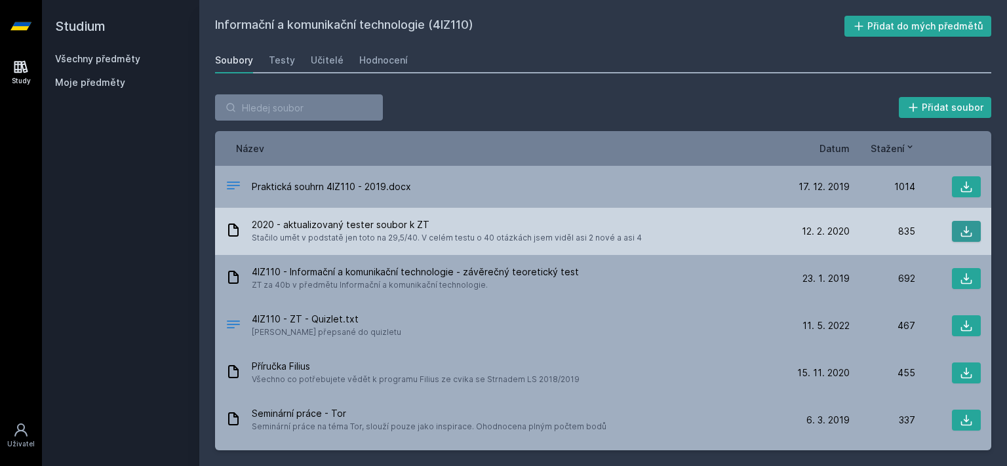
click at [963, 224] on button at bounding box center [966, 231] width 29 height 21
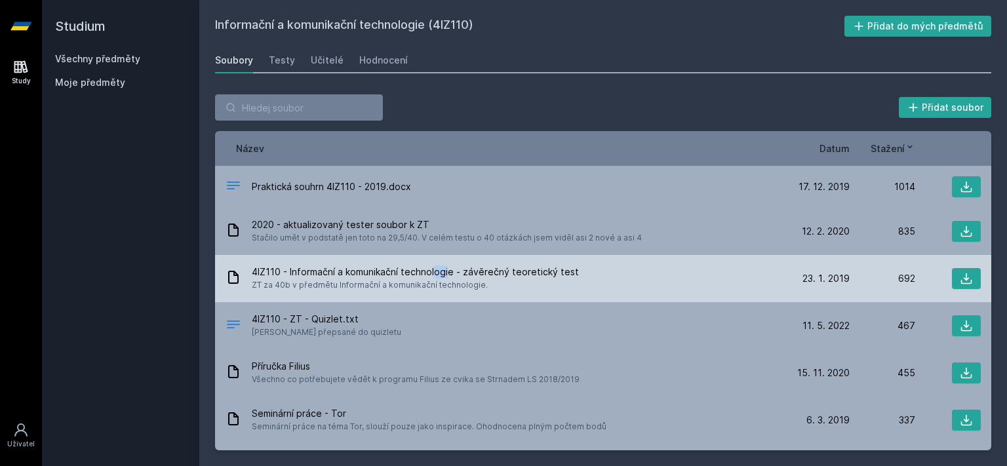
drag, startPoint x: 437, startPoint y: 276, endPoint x: 761, endPoint y: 290, distance: 324.8
click at [492, 279] on div "4IZ110 - Informační a komunikační technologie - závěrečný teoretický test ZT za…" at bounding box center [415, 278] width 327 height 26
drag, startPoint x: 761, startPoint y: 290, endPoint x: 887, endPoint y: 281, distance: 126.1
click at [887, 281] on div "4IZ110 - Informační a komunikační technologie - závěrečný teoretický test ZT za…" at bounding box center [603, 278] width 776 height 47
click at [960, 269] on button at bounding box center [966, 278] width 29 height 21
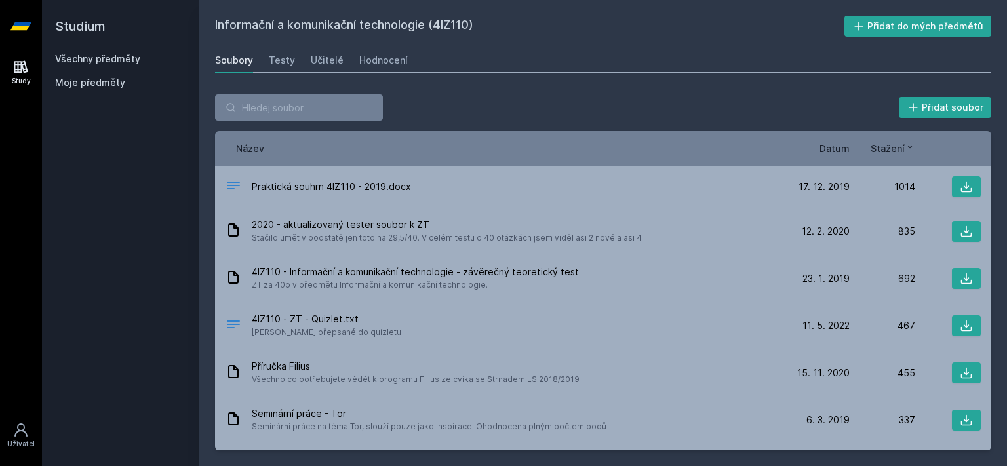
click at [828, 136] on div "Název Datum Stažení" at bounding box center [603, 148] width 776 height 35
click at [838, 151] on span "Datum" at bounding box center [834, 149] width 30 height 14
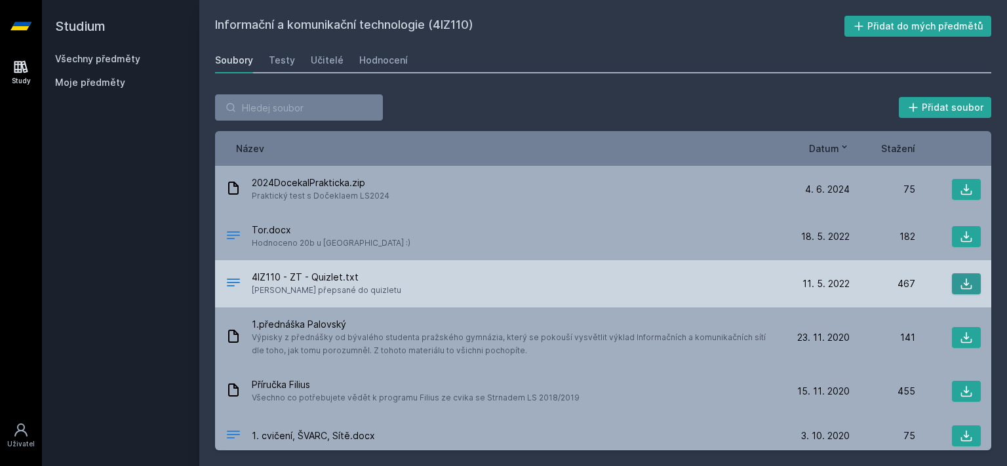
click at [964, 278] on icon at bounding box center [966, 283] width 13 height 13
